Goal: Transaction & Acquisition: Purchase product/service

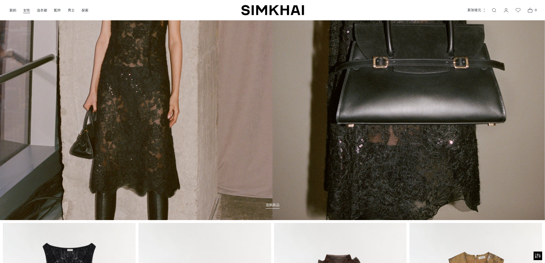
scroll to position [57, 0]
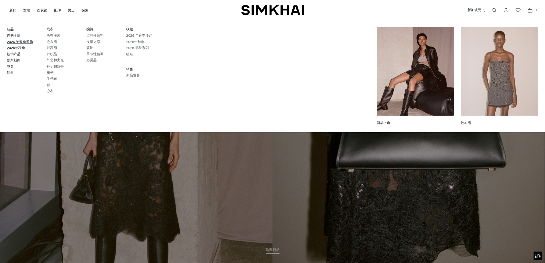
click at [22, 42] on font "2026 年春季预购" at bounding box center [20, 42] width 26 height 4
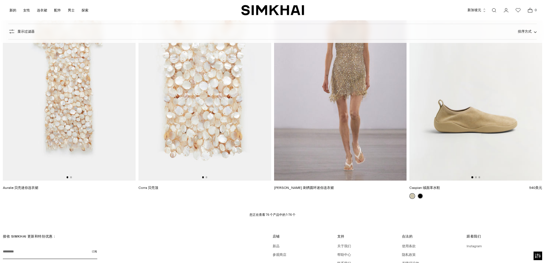
scroll to position [4131, 0]
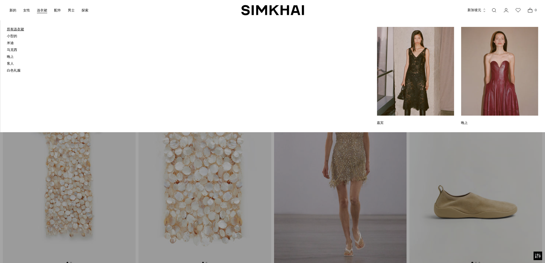
click at [17, 30] on font "所有连衣裙" at bounding box center [15, 29] width 17 height 4
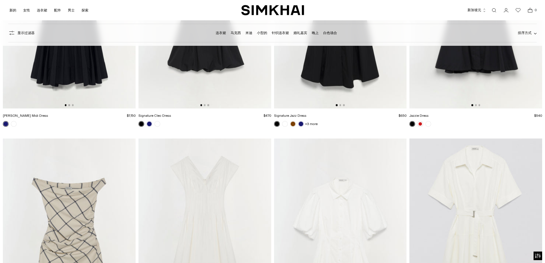
scroll to position [5523, 0]
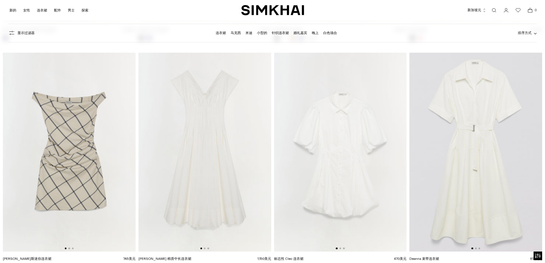
click at [483, 107] on img at bounding box center [476, 152] width 133 height 199
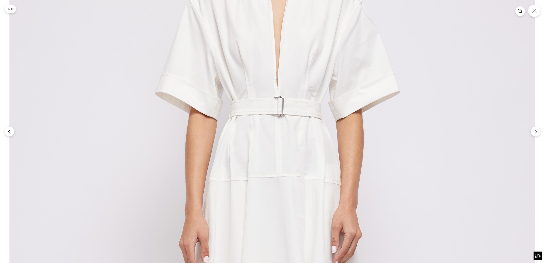
click at [284, 83] on img at bounding box center [272, 227] width 526 height 789
click at [535, 131] on icon "下一个" at bounding box center [535, 131] width 5 height 5
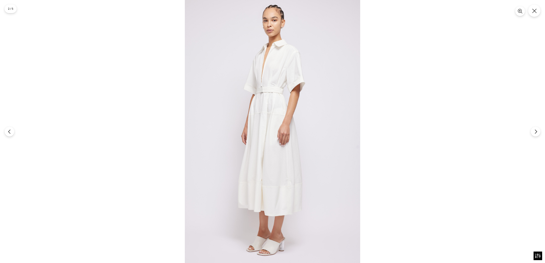
click at [276, 98] on img at bounding box center [272, 131] width 175 height 263
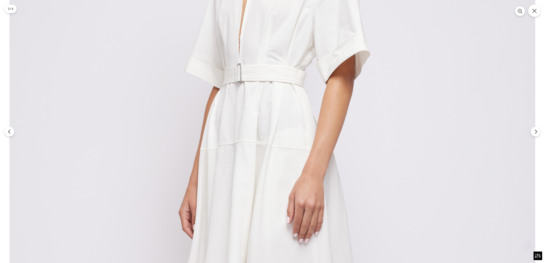
click at [277, 98] on img at bounding box center [272, 198] width 526 height 789
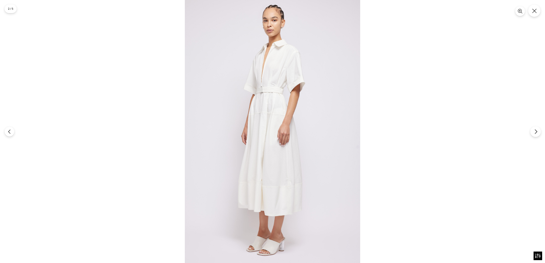
click at [538, 132] on icon "下一个" at bounding box center [535, 131] width 5 height 5
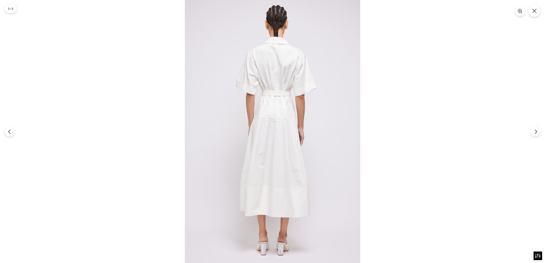
click at [330, 112] on img at bounding box center [272, 131] width 175 height 263
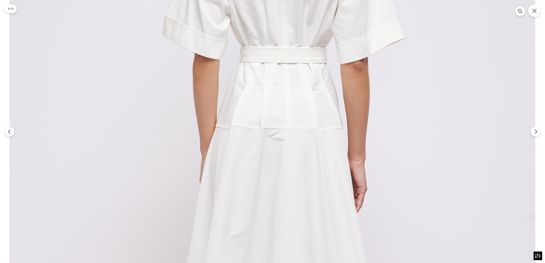
click at [330, 112] on img at bounding box center [272, 169] width 526 height 789
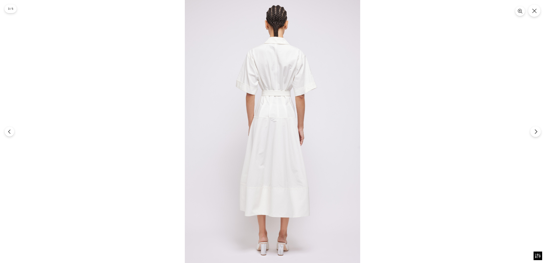
click at [536, 131] on icon "下一个" at bounding box center [535, 131] width 5 height 5
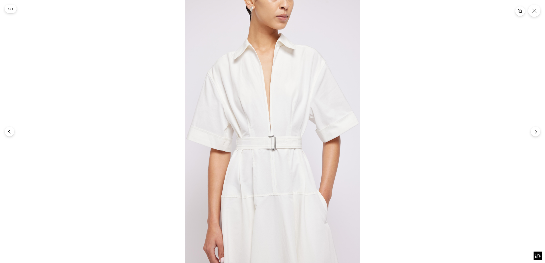
click at [308, 111] on img at bounding box center [272, 131] width 175 height 263
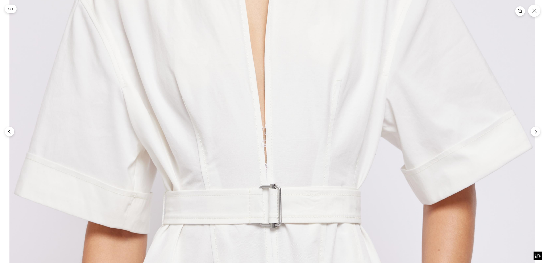
click at [307, 111] on img at bounding box center [272, 171] width 526 height 789
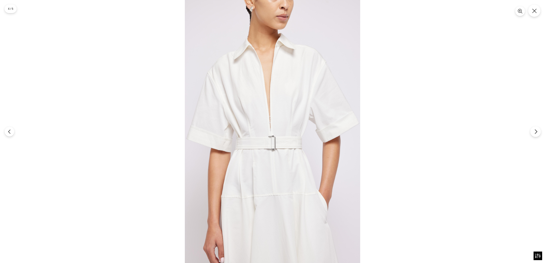
click at [537, 132] on icon "下一个" at bounding box center [535, 131] width 5 height 5
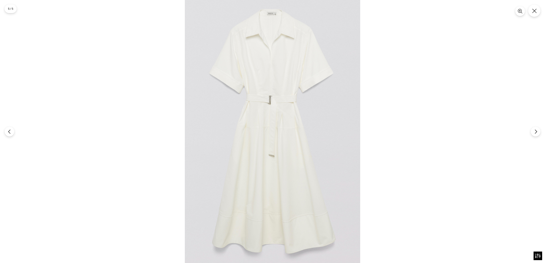
click at [313, 104] on img at bounding box center [272, 131] width 175 height 263
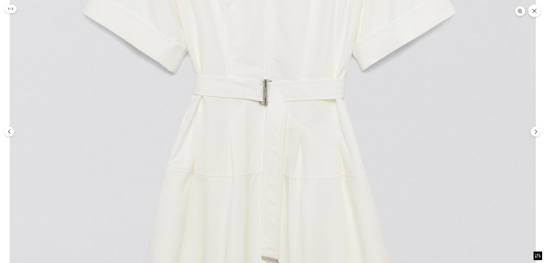
click at [313, 104] on img at bounding box center [273, 187] width 526 height 789
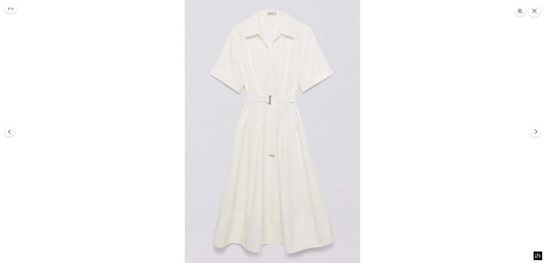
click at [537, 133] on icon "下一个" at bounding box center [535, 131] width 5 height 5
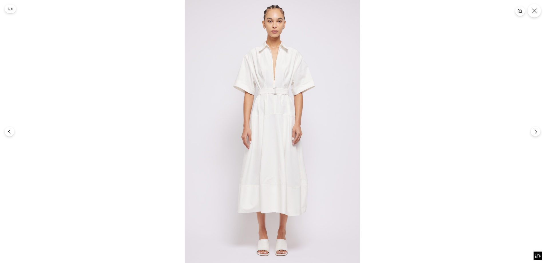
click at [537, 12] on icon "关闭" at bounding box center [534, 10] width 5 height 5
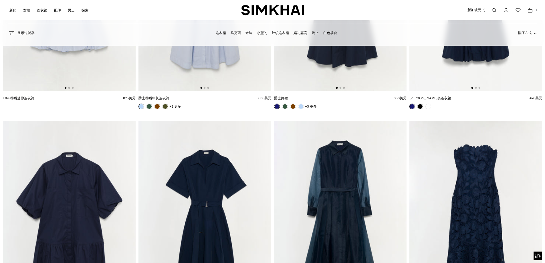
scroll to position [4624, 0]
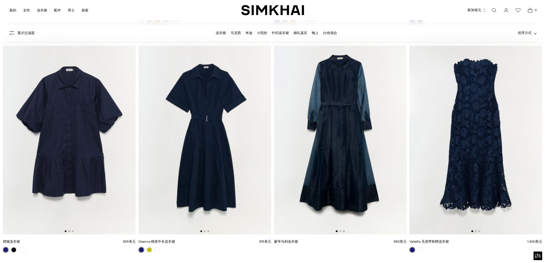
click at [209, 87] on img at bounding box center [205, 134] width 133 height 199
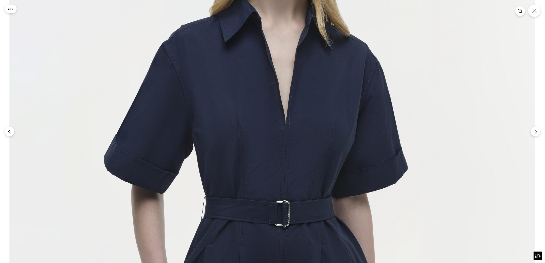
click at [307, 87] on img at bounding box center [272, 218] width 526 height 789
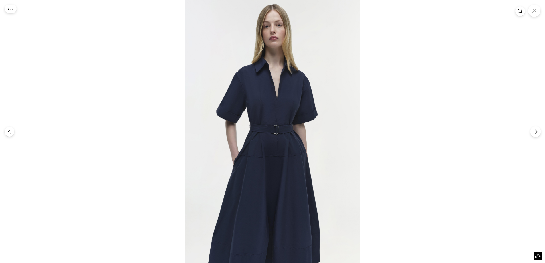
click at [536, 130] on icon "下一个" at bounding box center [536, 131] width 2 height 4
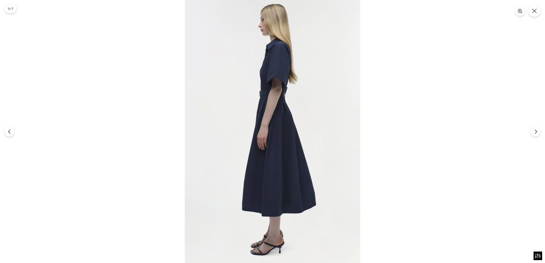
click at [325, 105] on img at bounding box center [272, 131] width 175 height 263
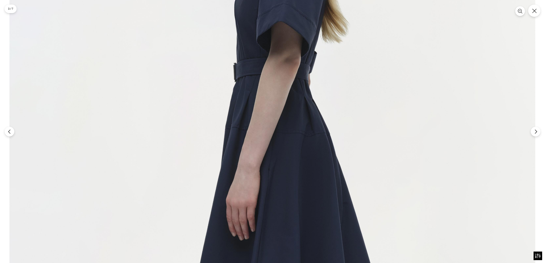
click at [325, 104] on img at bounding box center [272, 185] width 526 height 789
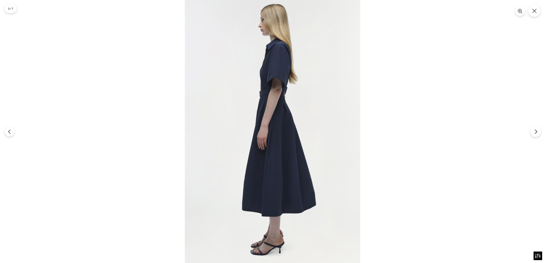
click at [535, 130] on icon "下一个" at bounding box center [535, 131] width 5 height 5
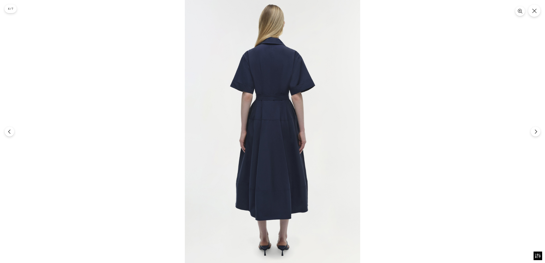
click at [325, 107] on img at bounding box center [272, 131] width 175 height 263
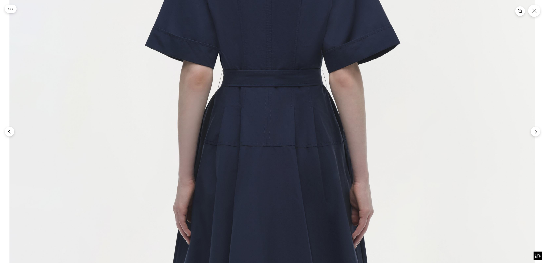
click at [325, 106] on img at bounding box center [272, 181] width 526 height 789
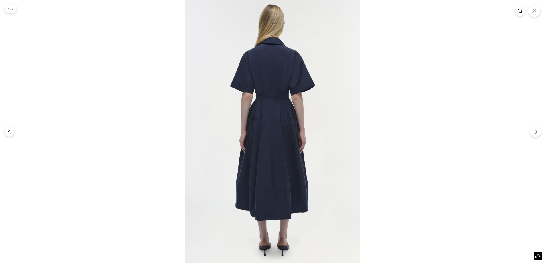
click at [534, 132] on icon "下一个" at bounding box center [535, 131] width 5 height 5
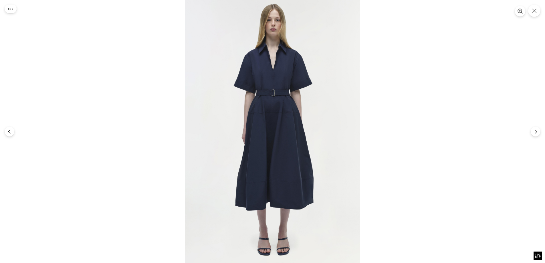
click at [539, 12] on button "关闭" at bounding box center [534, 11] width 12 height 12
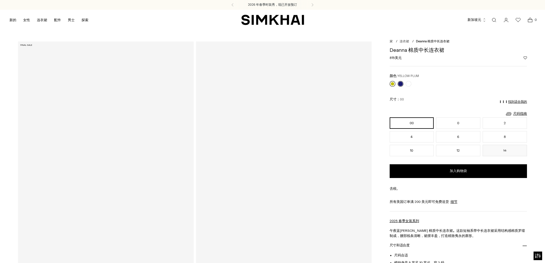
click at [392, 84] on link at bounding box center [393, 84] width 6 height 6
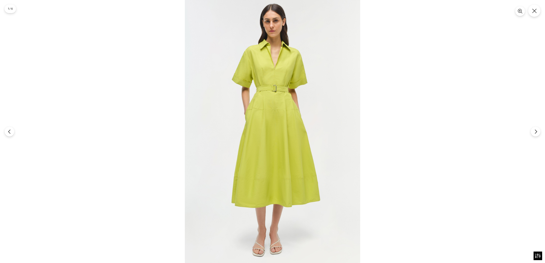
click at [314, 80] on img at bounding box center [272, 131] width 175 height 263
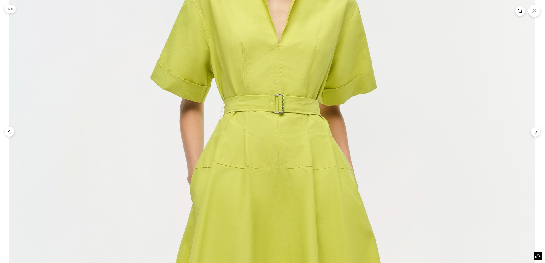
click at [314, 80] on img at bounding box center [272, 233] width 526 height 789
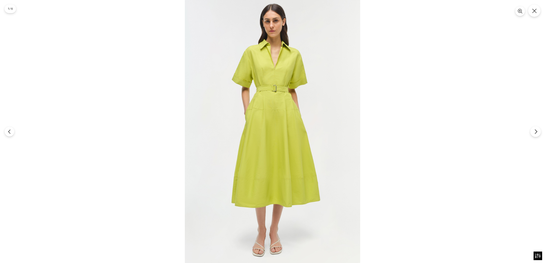
click at [535, 131] on icon "下一个" at bounding box center [535, 131] width 5 height 5
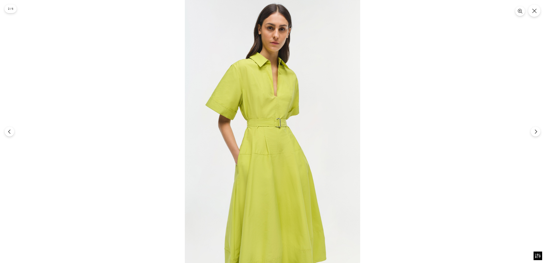
click at [270, 87] on img at bounding box center [272, 131] width 175 height 263
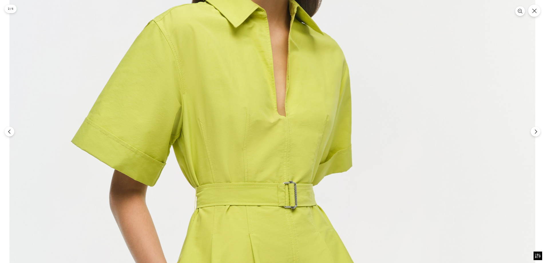
click at [269, 86] on img at bounding box center [272, 221] width 526 height 789
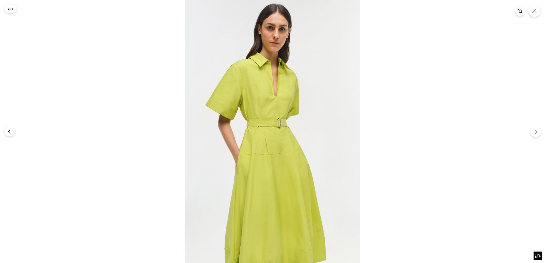
click at [535, 132] on icon "下一个" at bounding box center [535, 131] width 5 height 5
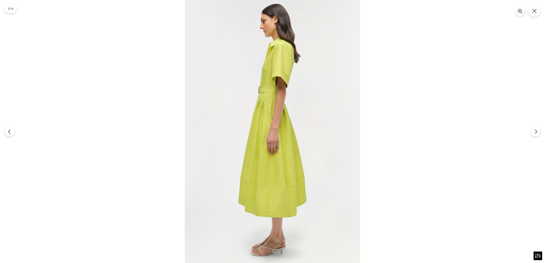
click at [311, 106] on img at bounding box center [272, 131] width 175 height 263
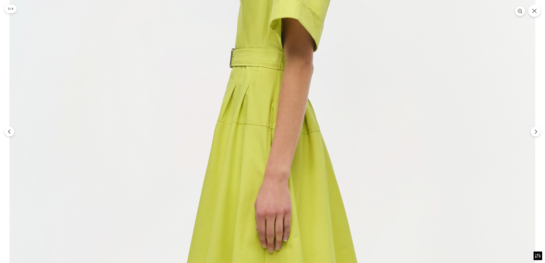
click at [311, 106] on img at bounding box center [272, 182] width 526 height 789
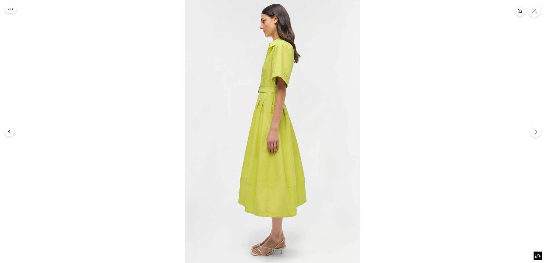
click at [531, 130] on button "下一个" at bounding box center [535, 131] width 11 height 11
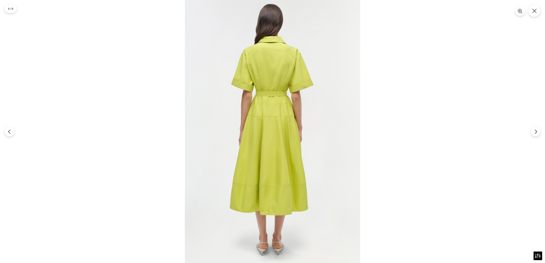
click at [295, 89] on img at bounding box center [272, 131] width 175 height 263
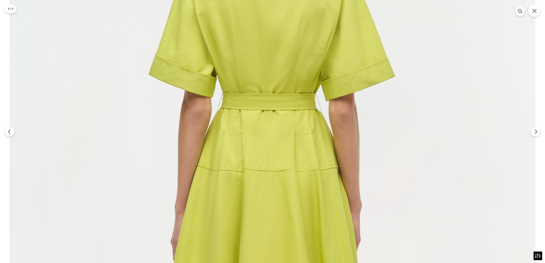
click at [295, 89] on img at bounding box center [272, 215] width 526 height 789
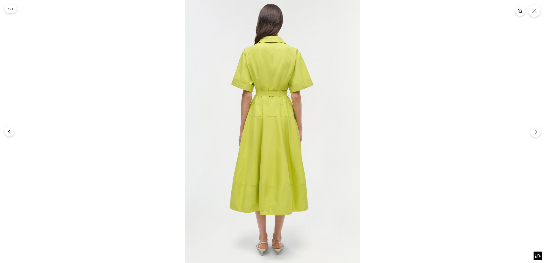
click at [536, 131] on icon "下一个" at bounding box center [535, 131] width 5 height 5
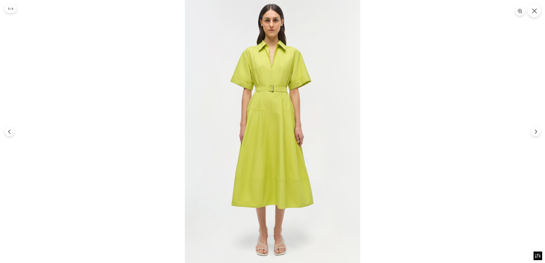
click at [534, 10] on icon "关闭" at bounding box center [534, 10] width 5 height 5
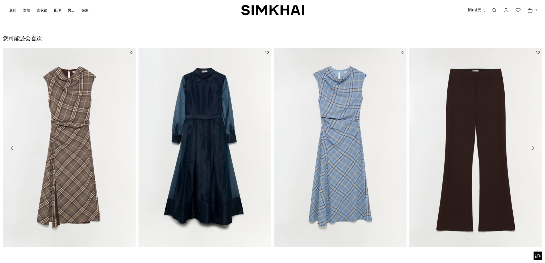
scroll to position [1170, 0]
